Goal: Use online tool/utility: Utilize a website feature to perform a specific function

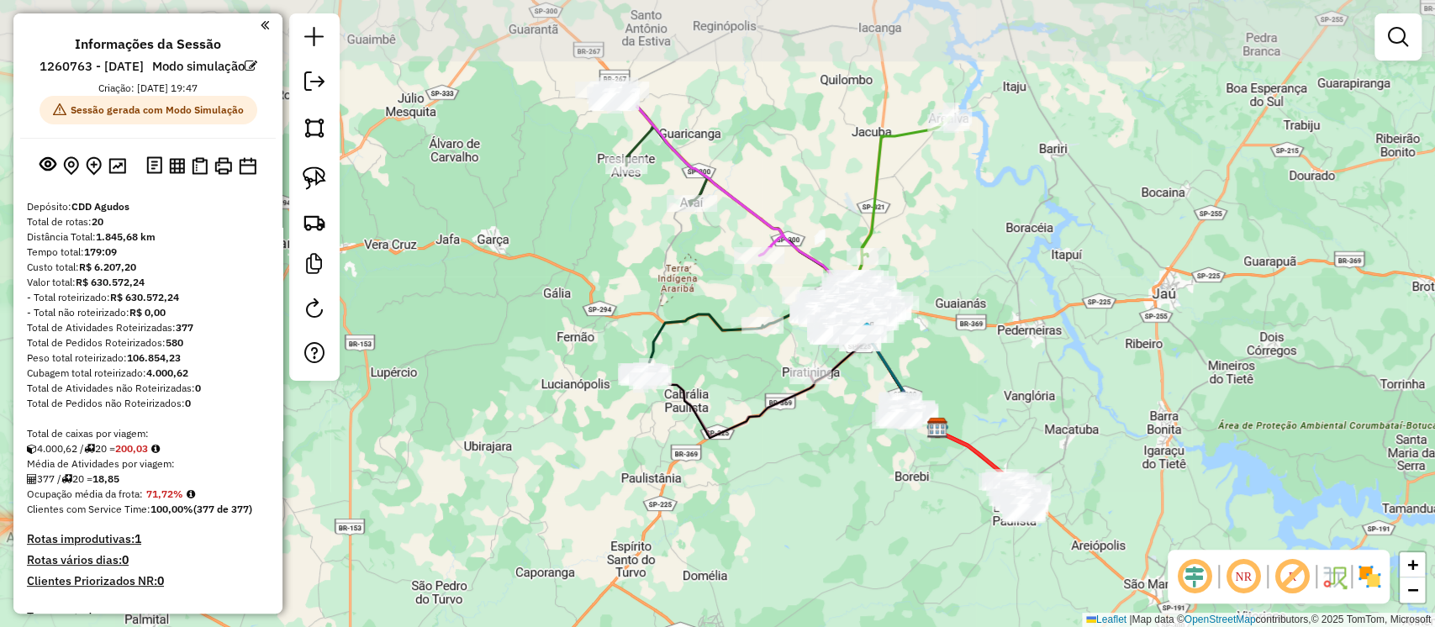
drag, startPoint x: 609, startPoint y: 356, endPoint x: 415, endPoint y: 433, distance: 208.7
click at [825, 466] on div "Janela de atendimento Grade de atendimento Capacidade Transportadoras Veículos …" at bounding box center [717, 313] width 1435 height 627
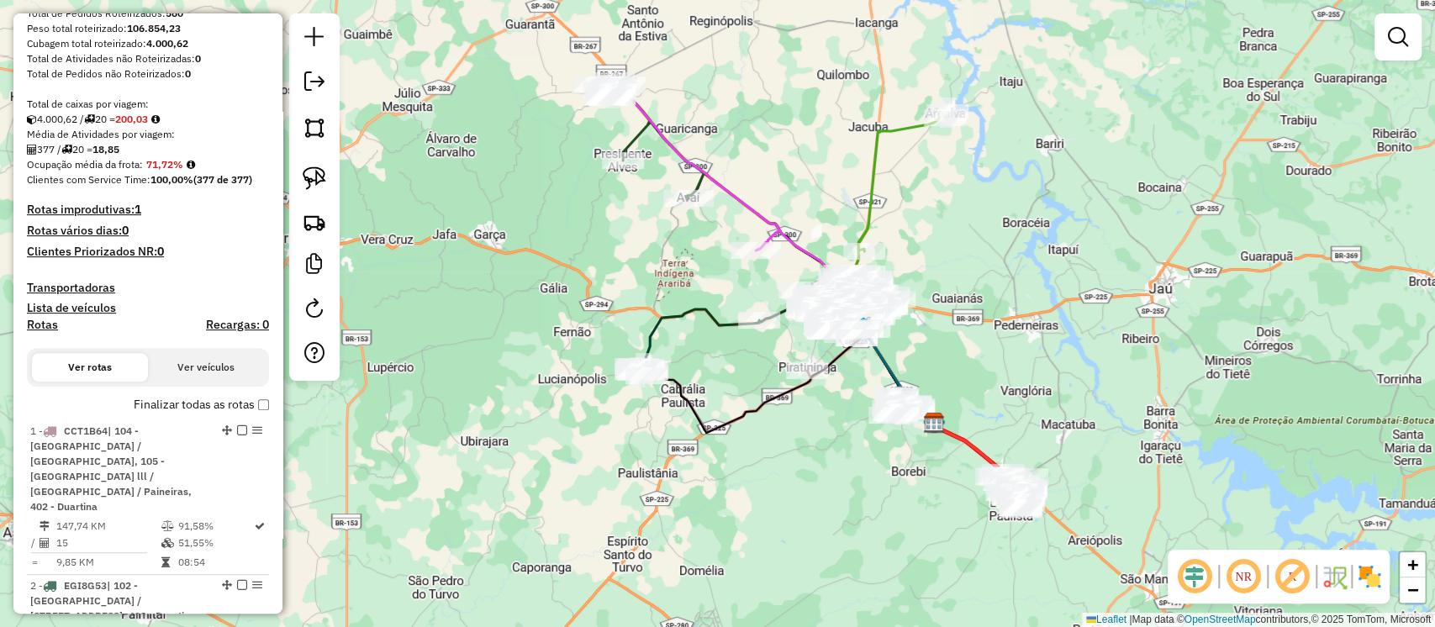
scroll to position [336, 0]
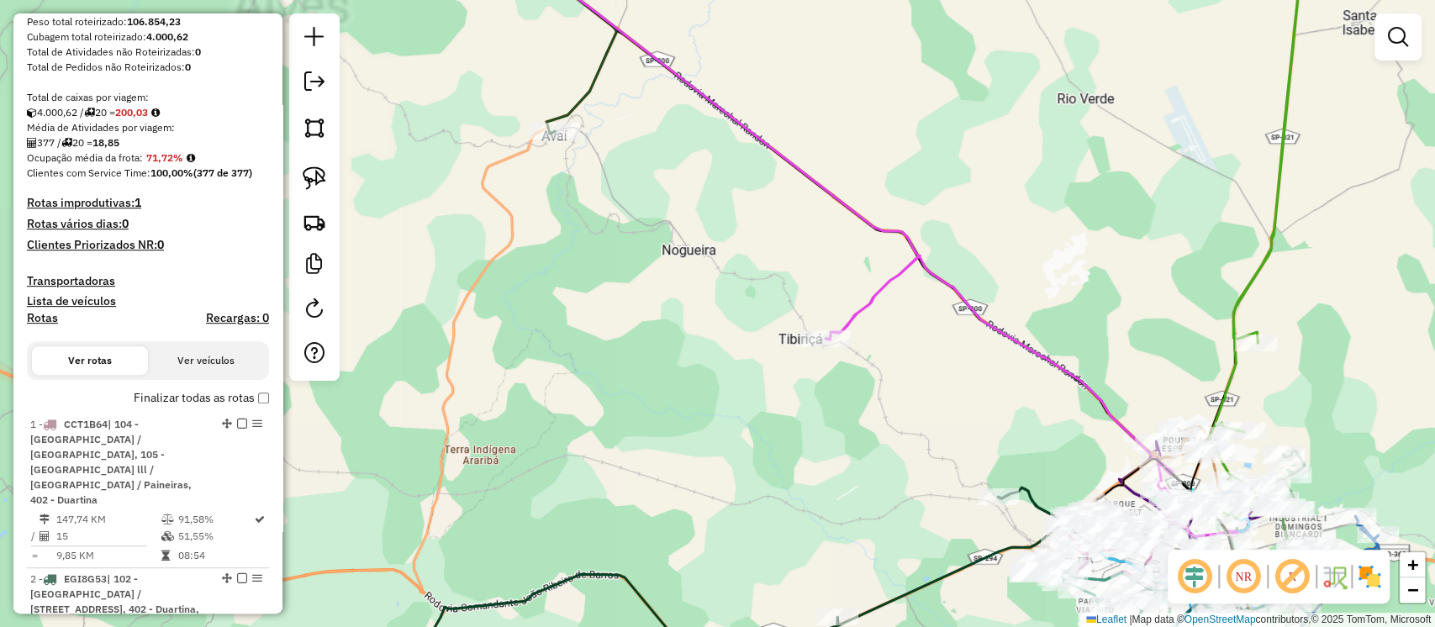
drag, startPoint x: 705, startPoint y: 252, endPoint x: 646, endPoint y: 375, distance: 136.1
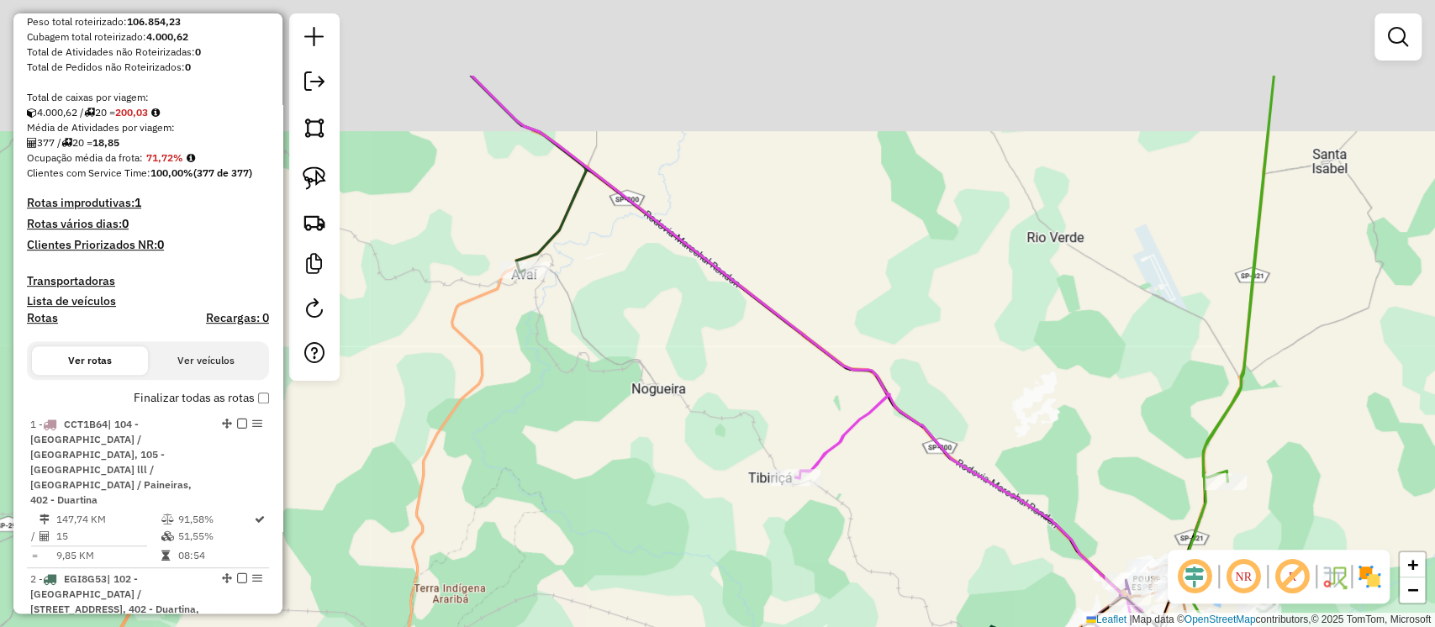
drag, startPoint x: 691, startPoint y: 255, endPoint x: 651, endPoint y: 382, distance: 132.1
click at [655, 387] on div "Janela de atendimento Grade de atendimento Capacidade Transportadoras Veículos …" at bounding box center [717, 313] width 1435 height 627
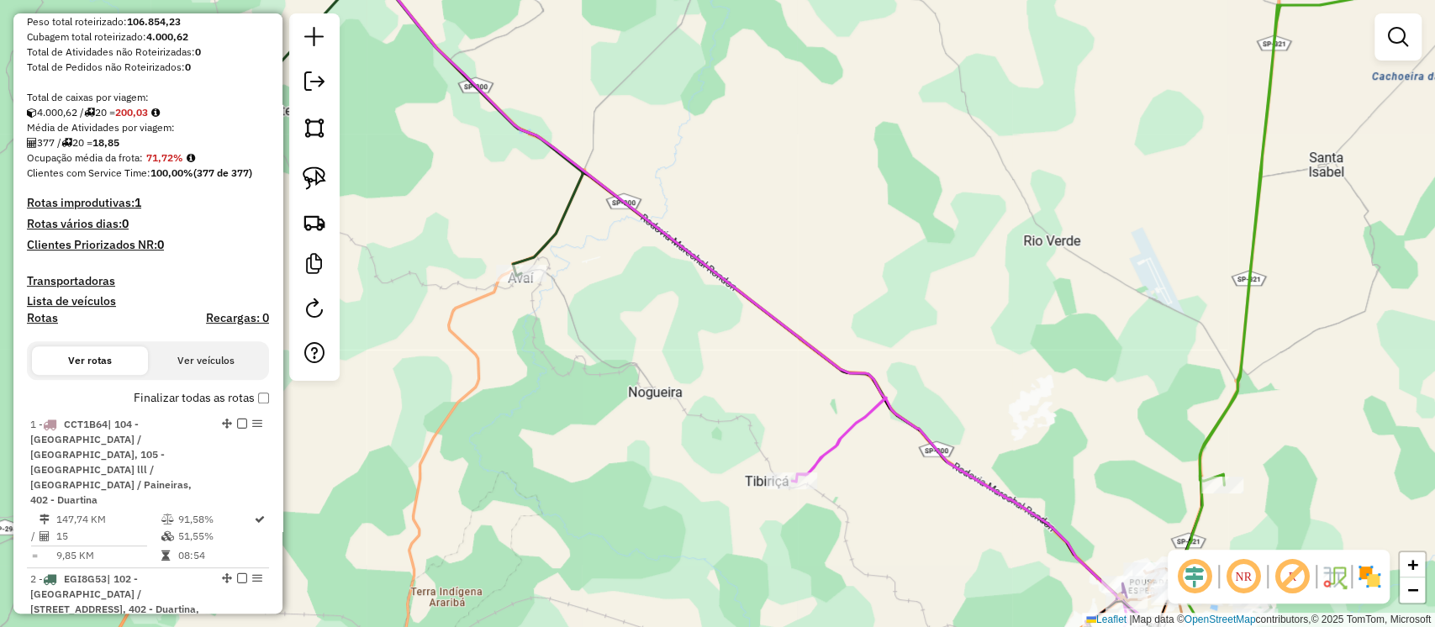
select select "**********"
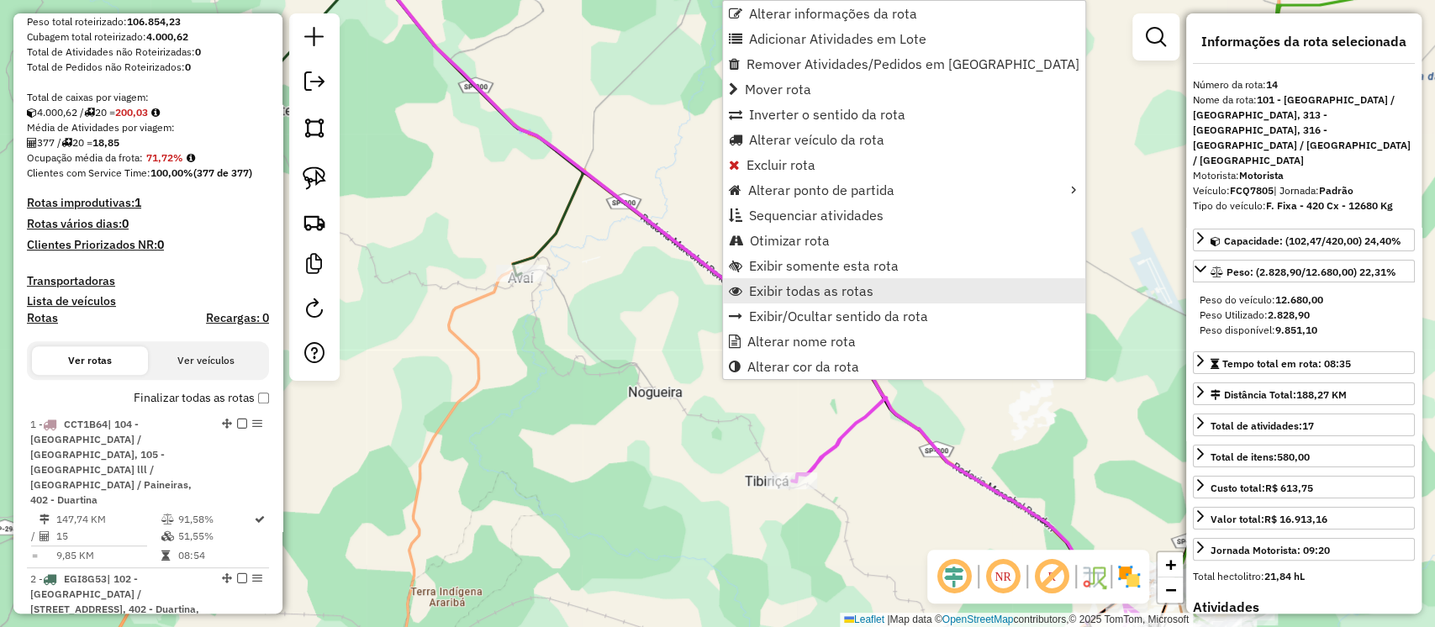
scroll to position [2404, 0]
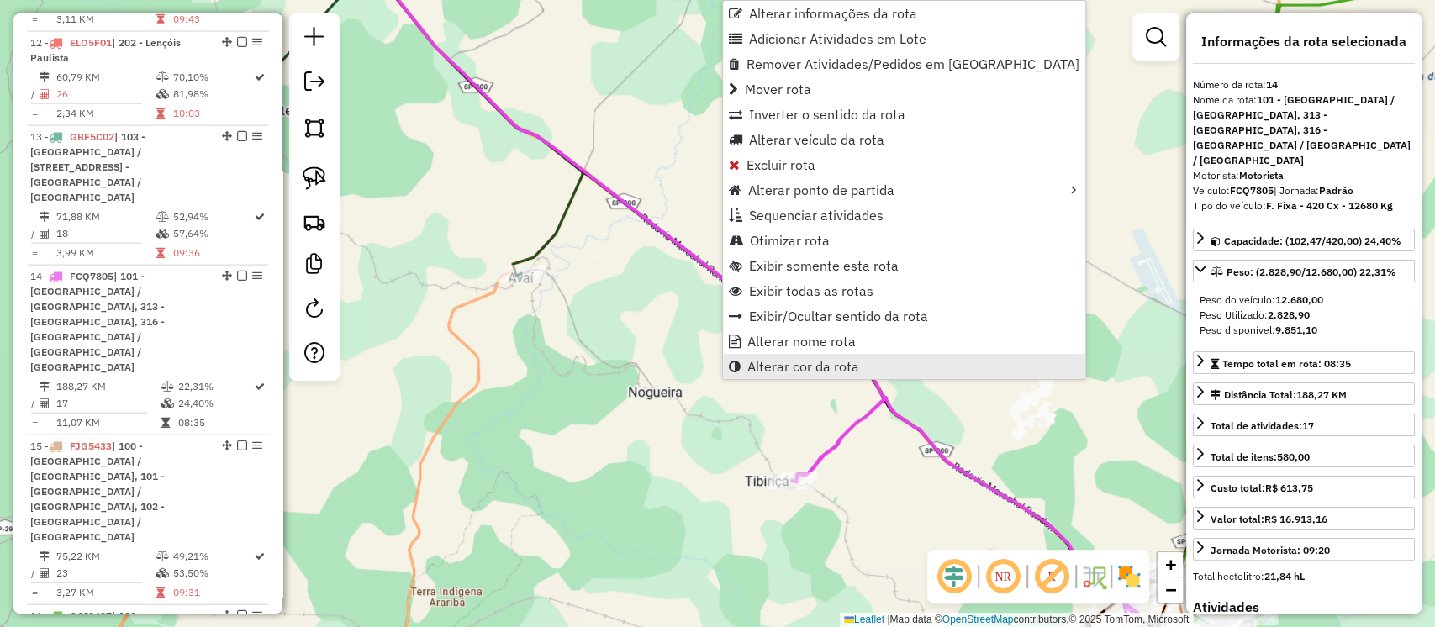
click at [814, 371] on span "Alterar cor da rota" at bounding box center [803, 366] width 112 height 13
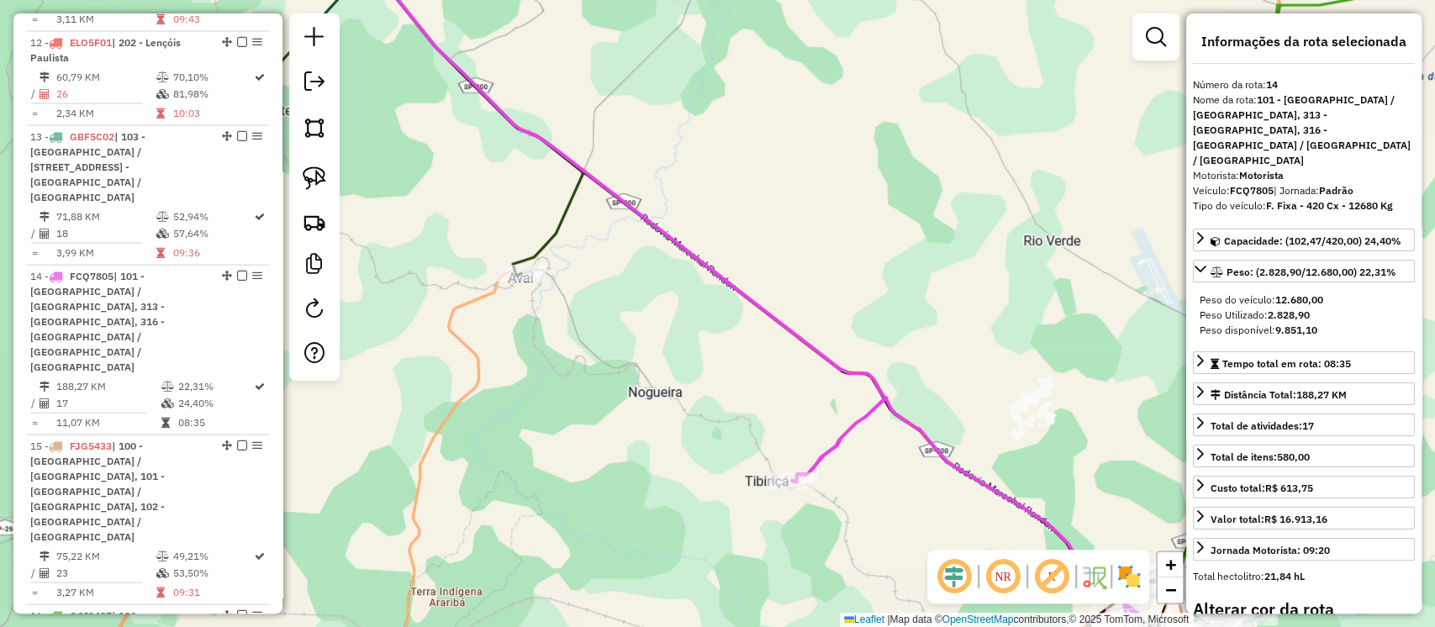
scroll to position [224, 0]
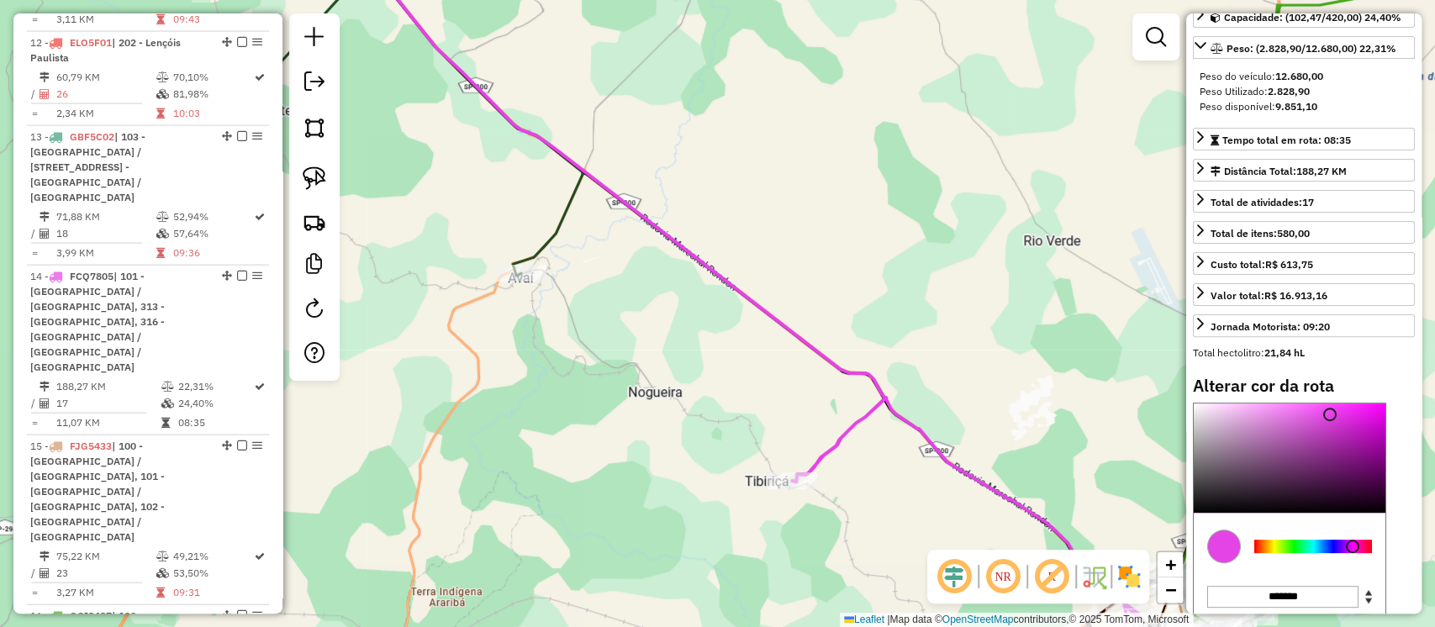
click at [1257, 540] on div at bounding box center [1313, 546] width 118 height 13
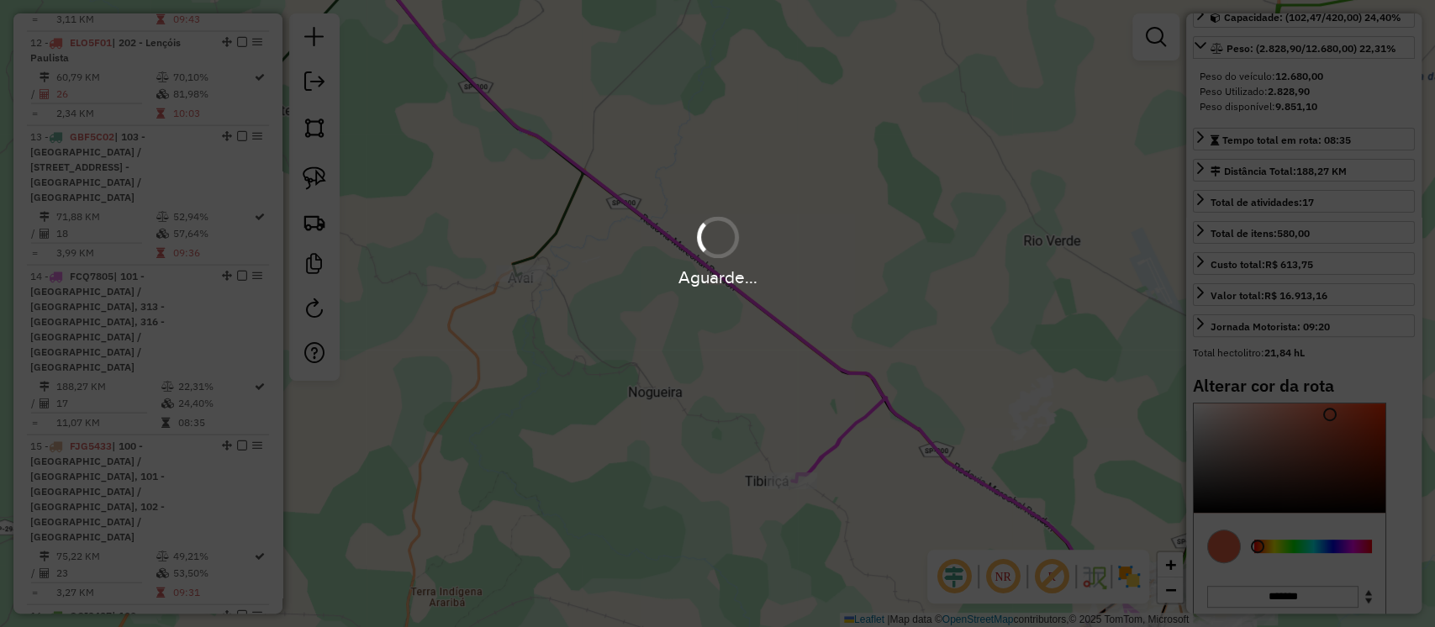
click at [1262, 513] on div "Aguarde..." at bounding box center [717, 313] width 1435 height 627
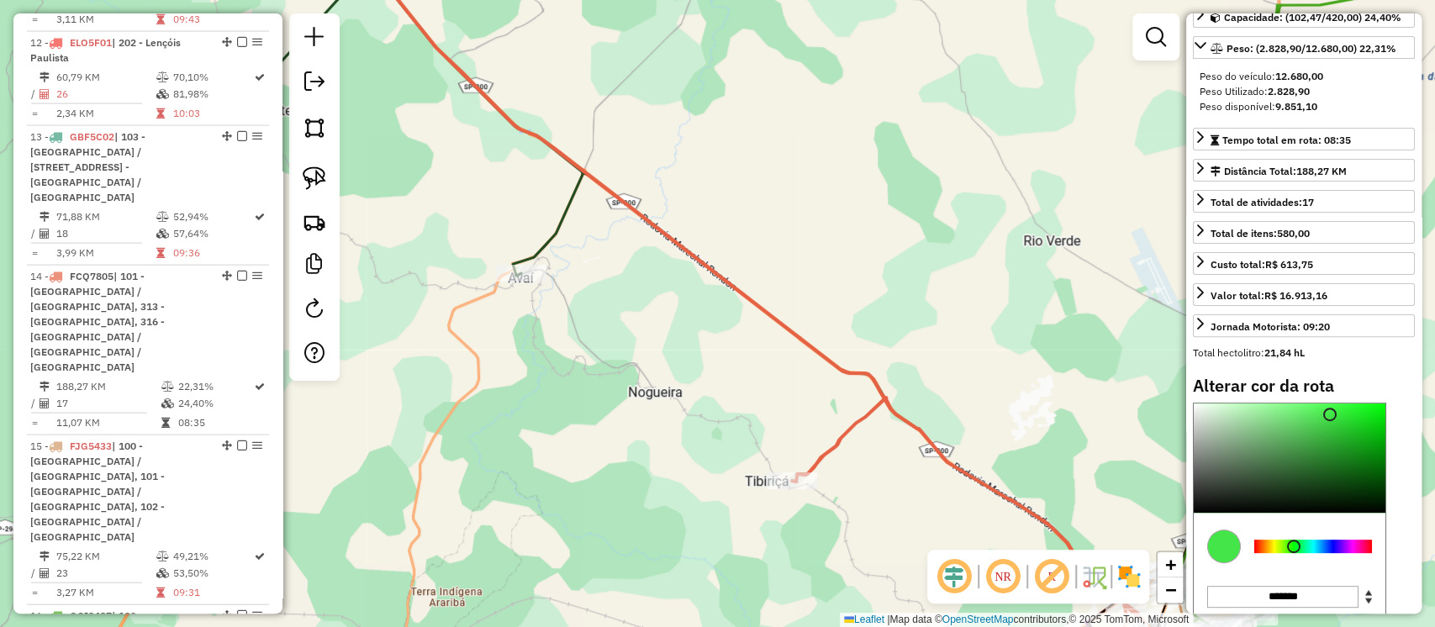
click at [1293, 540] on div at bounding box center [1313, 546] width 118 height 13
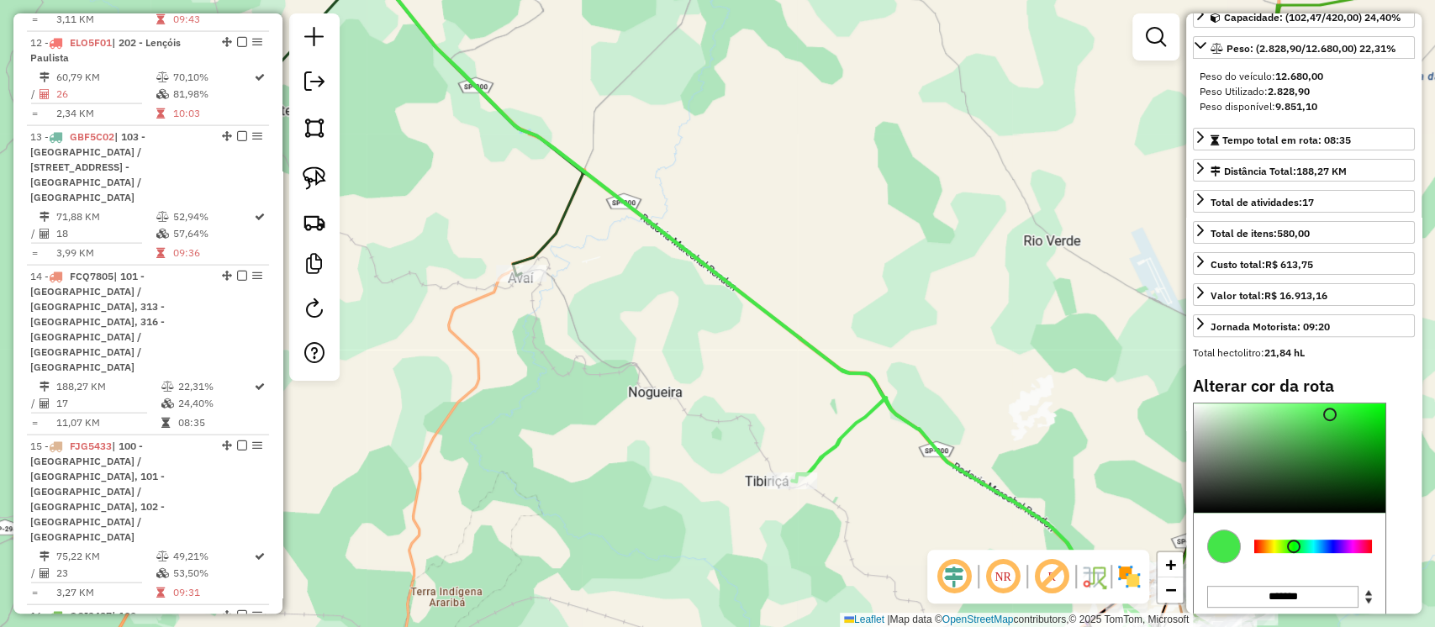
click at [1310, 540] on div at bounding box center [1313, 546] width 118 height 13
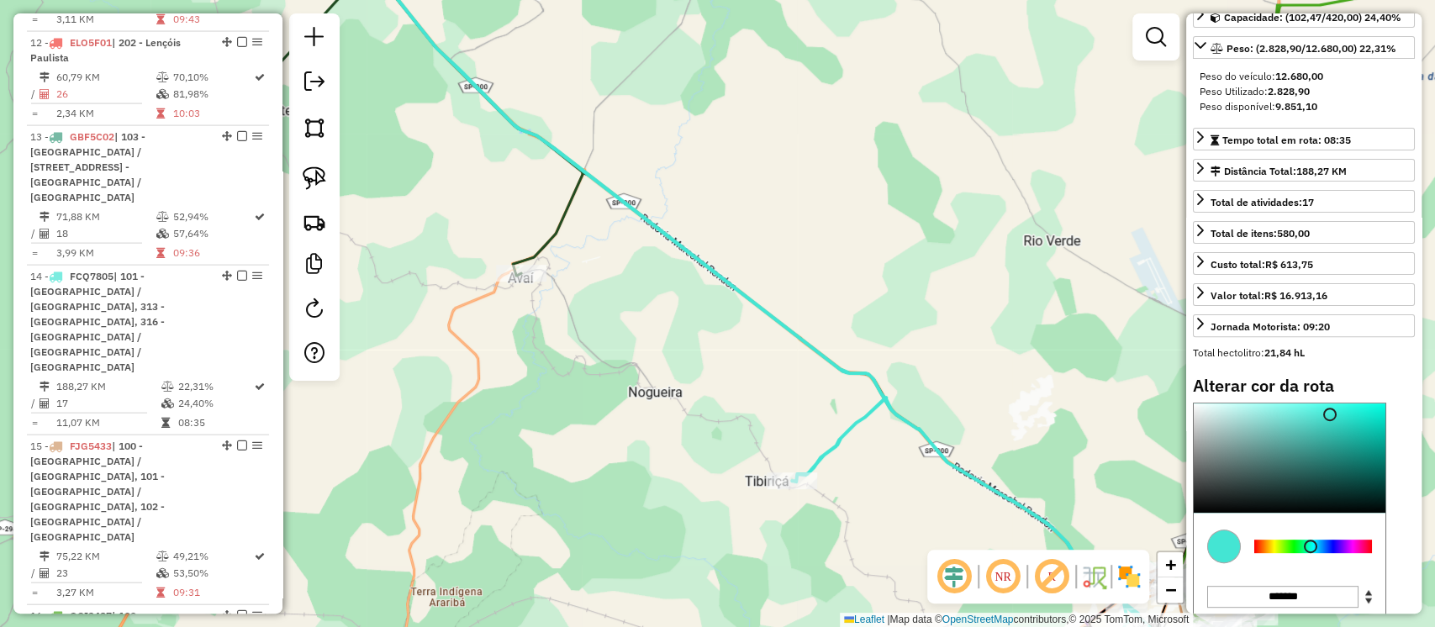
type input "*******"
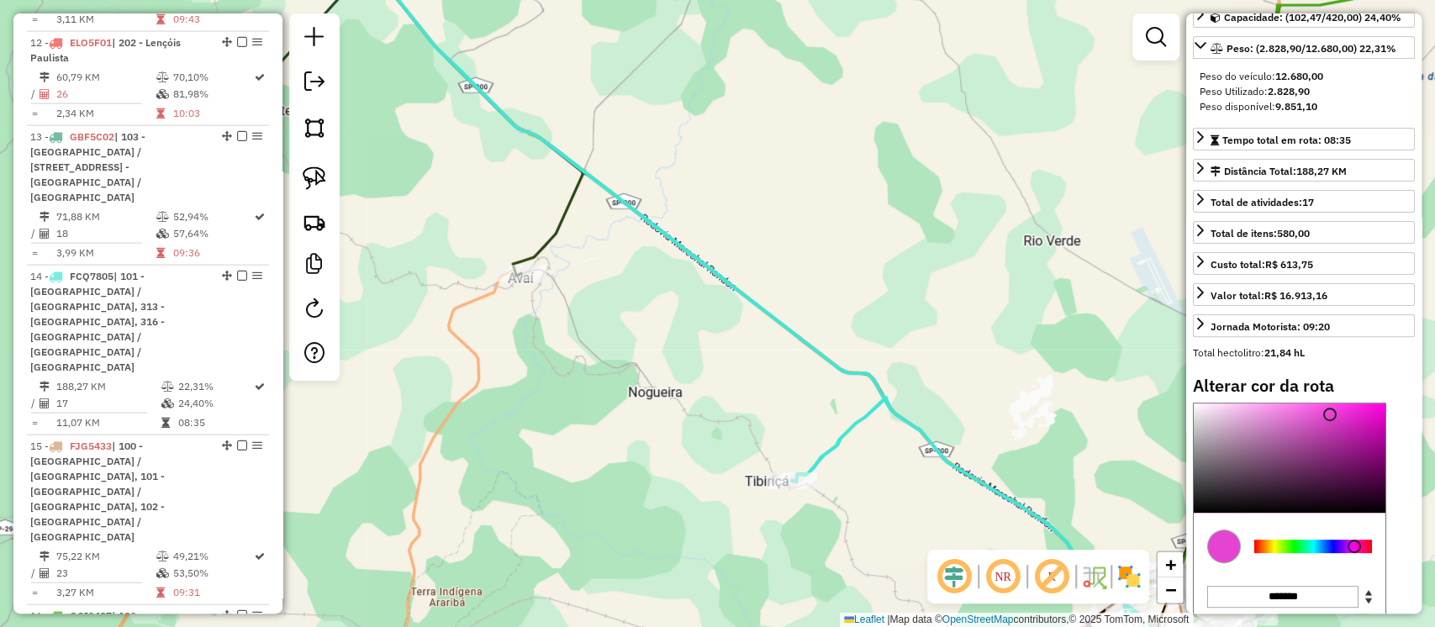
click at [1354, 540] on div at bounding box center [1313, 546] width 118 height 13
